Goal: Task Accomplishment & Management: Manage account settings

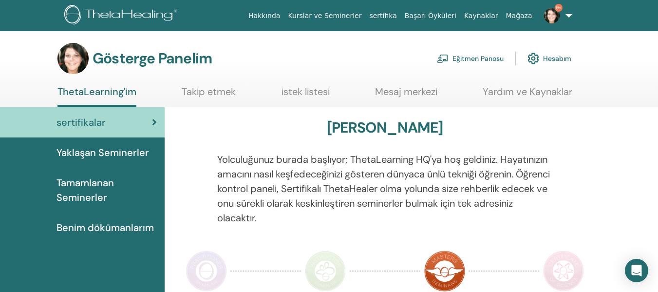
click at [470, 56] on font "Eğitmen Panosu" at bounding box center [477, 59] width 51 height 9
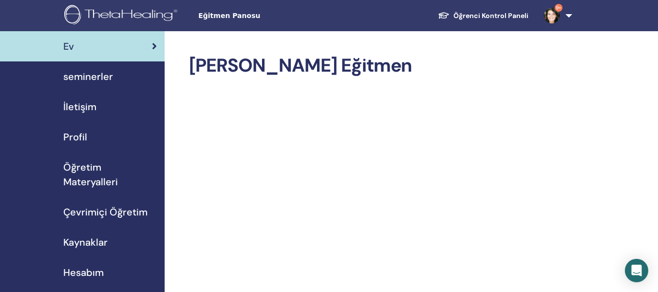
click at [123, 84] on link "seminerler" at bounding box center [82, 76] width 165 height 30
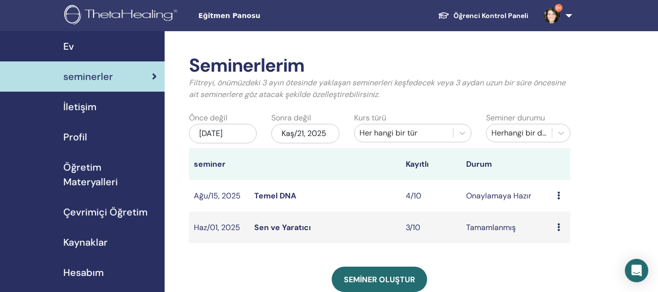
click at [272, 201] on font "Temel DNA" at bounding box center [275, 195] width 42 height 10
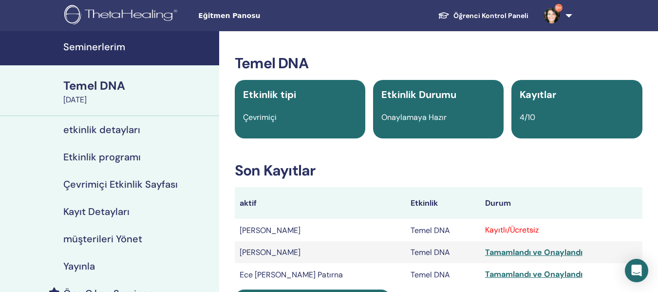
scroll to position [179, 0]
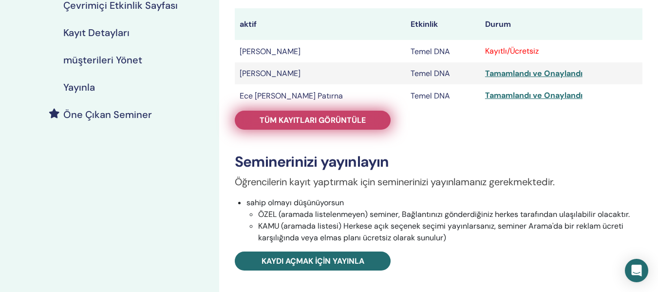
click at [317, 124] on font "Tüm kayıtları görüntüle" at bounding box center [312, 120] width 106 height 10
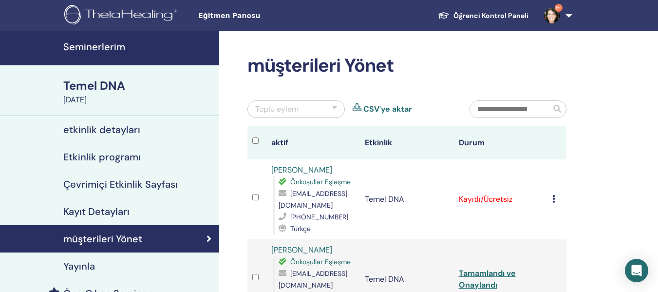
click at [555, 197] on icon at bounding box center [553, 199] width 3 height 8
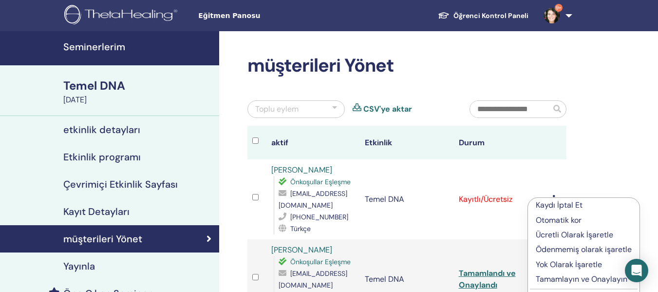
click at [551, 247] on font "Ödenmemiş olarak işaretle" at bounding box center [583, 249] width 96 height 10
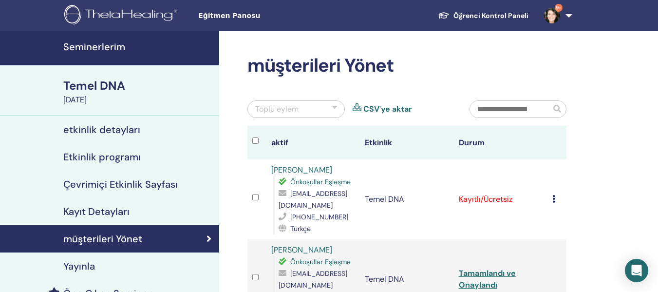
click at [553, 197] on icon at bounding box center [553, 199] width 3 height 8
